Goal: Task Accomplishment & Management: Manage account settings

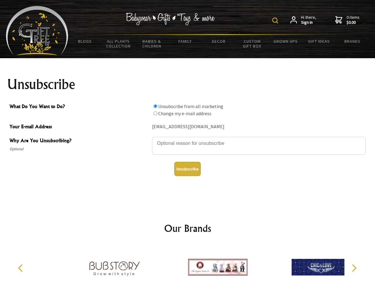
click at [276, 20] on img at bounding box center [275, 20] width 6 height 6
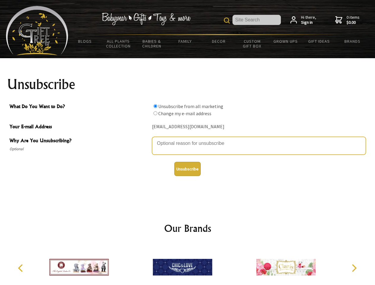
click at [187, 139] on textarea "Why Are You Unsubscribing?" at bounding box center [259, 146] width 214 height 18
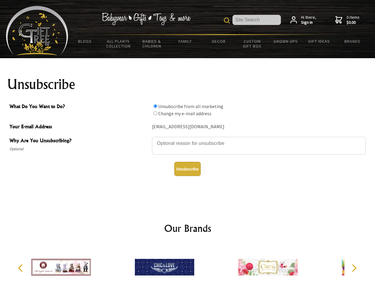
click at [155, 106] on input "What Do You Want to Do?" at bounding box center [155, 106] width 4 height 4
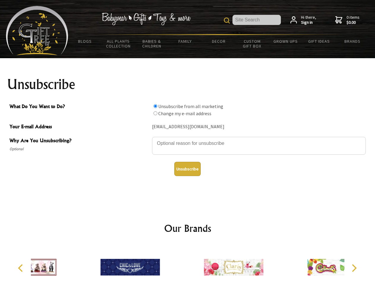
click at [155, 113] on input "What Do You Want to Do?" at bounding box center [155, 113] width 4 height 4
radio input "true"
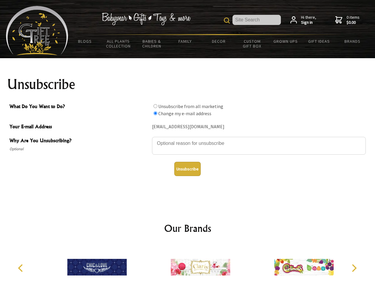
click at [187, 169] on button "Unsubscribe" at bounding box center [187, 169] width 26 height 14
click at [187, 265] on img at bounding box center [200, 267] width 59 height 44
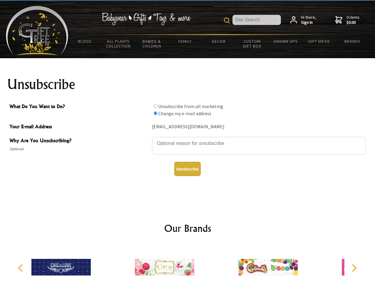
click at [21, 268] on icon "Previous" at bounding box center [21, 268] width 8 height 8
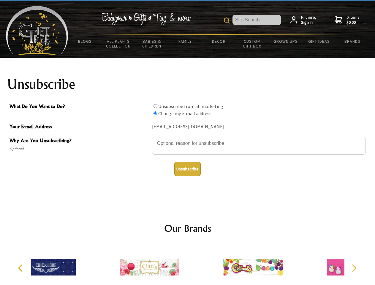
click at [354, 268] on icon "Next" at bounding box center [353, 268] width 8 height 8
